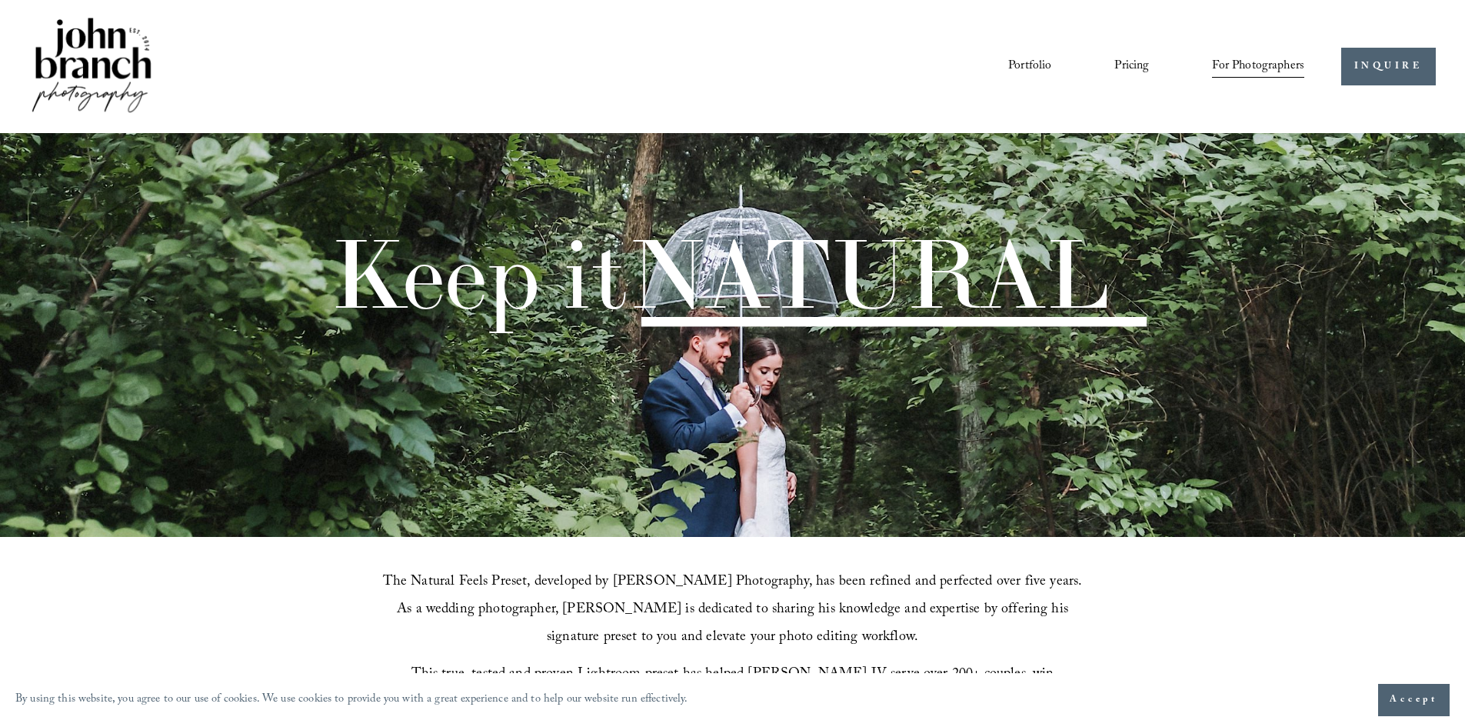
drag, startPoint x: 0, startPoint y: 0, endPoint x: 1476, endPoint y: -29, distance: 1476.5
click at [1011, 57] on link "Portfolio" at bounding box center [1029, 66] width 43 height 26
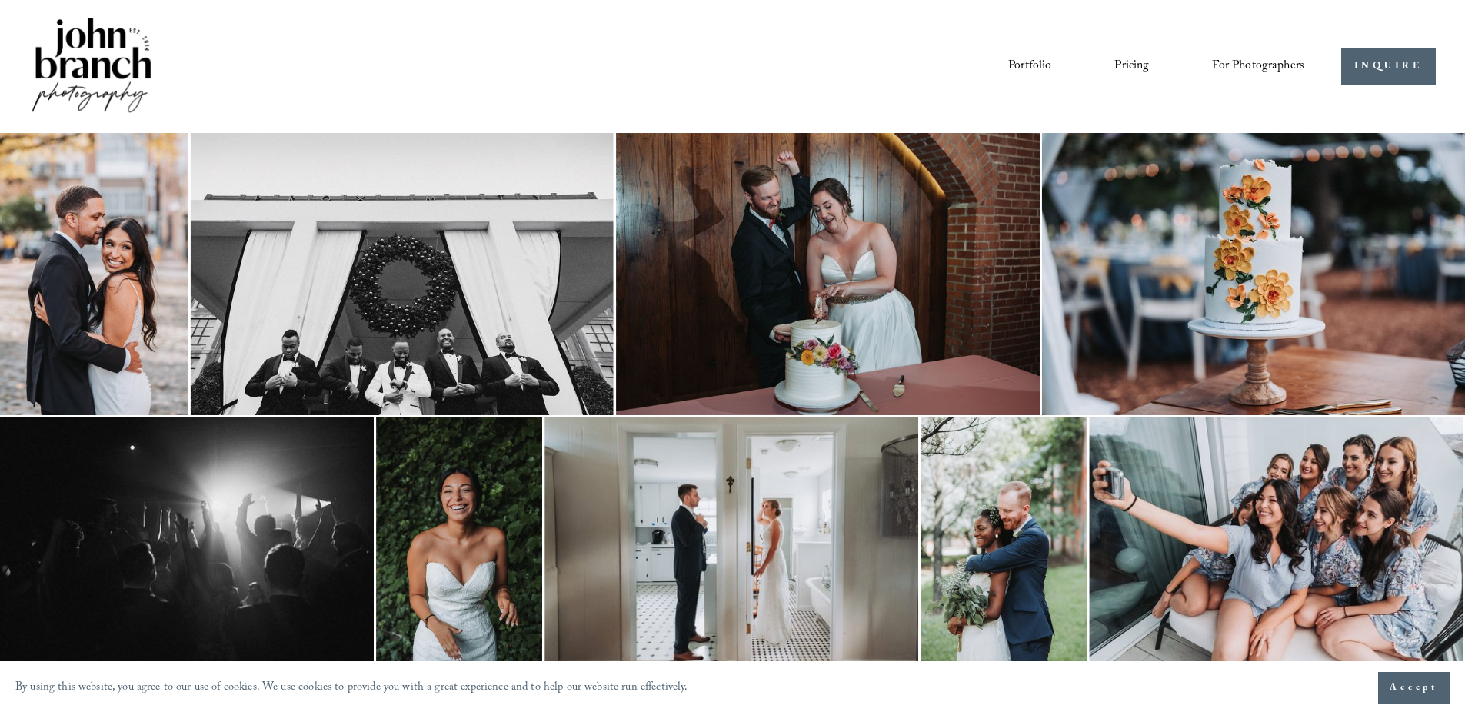
click at [151, 253] on img at bounding box center [94, 274] width 188 height 282
